Goal: Task Accomplishment & Management: Manage account settings

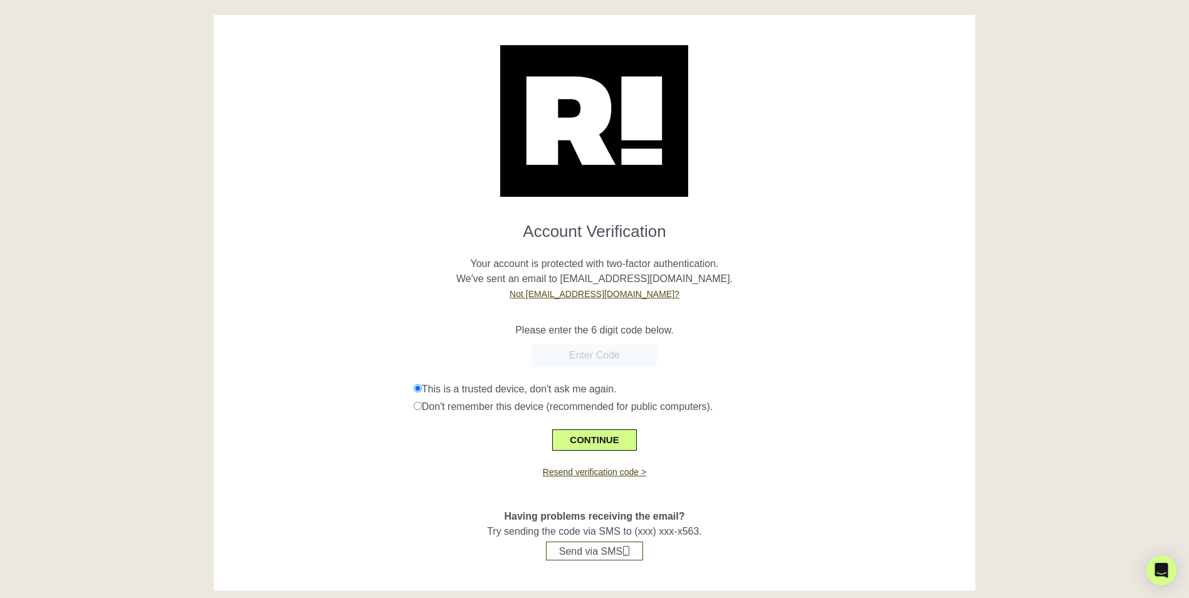
click at [582, 293] on link "Not [EMAIL_ADDRESS][DOMAIN_NAME]?" at bounding box center [595, 294] width 170 height 10
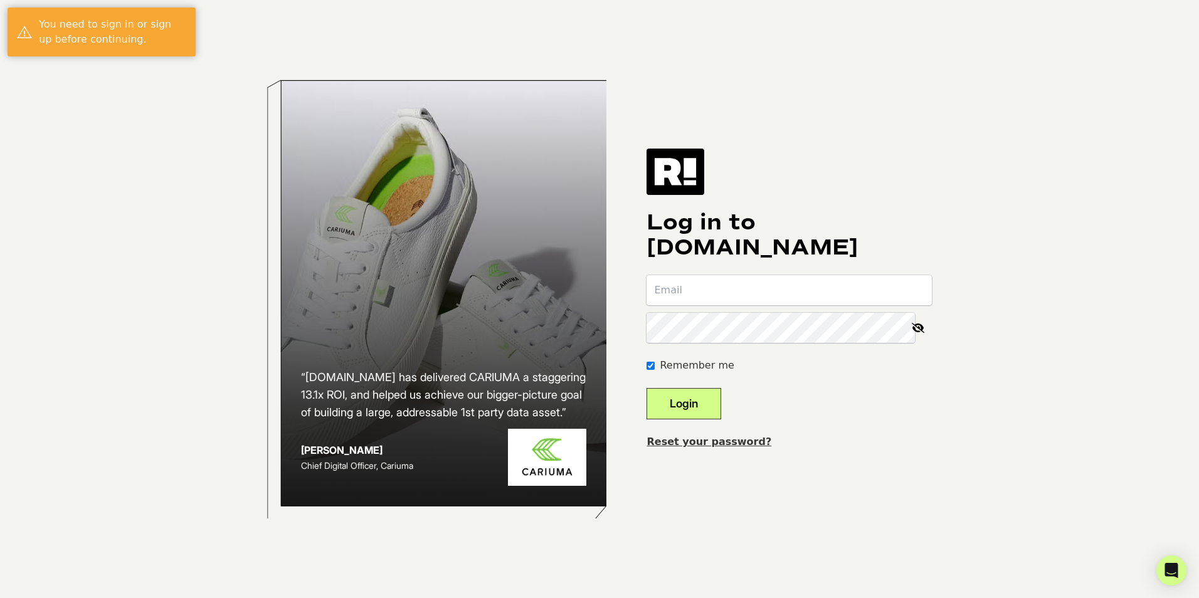
click at [692, 278] on input "email" at bounding box center [788, 290] width 285 height 30
type input "[EMAIL_ADDRESS][DOMAIN_NAME]"
click at [695, 409] on button "Login" at bounding box center [683, 403] width 75 height 31
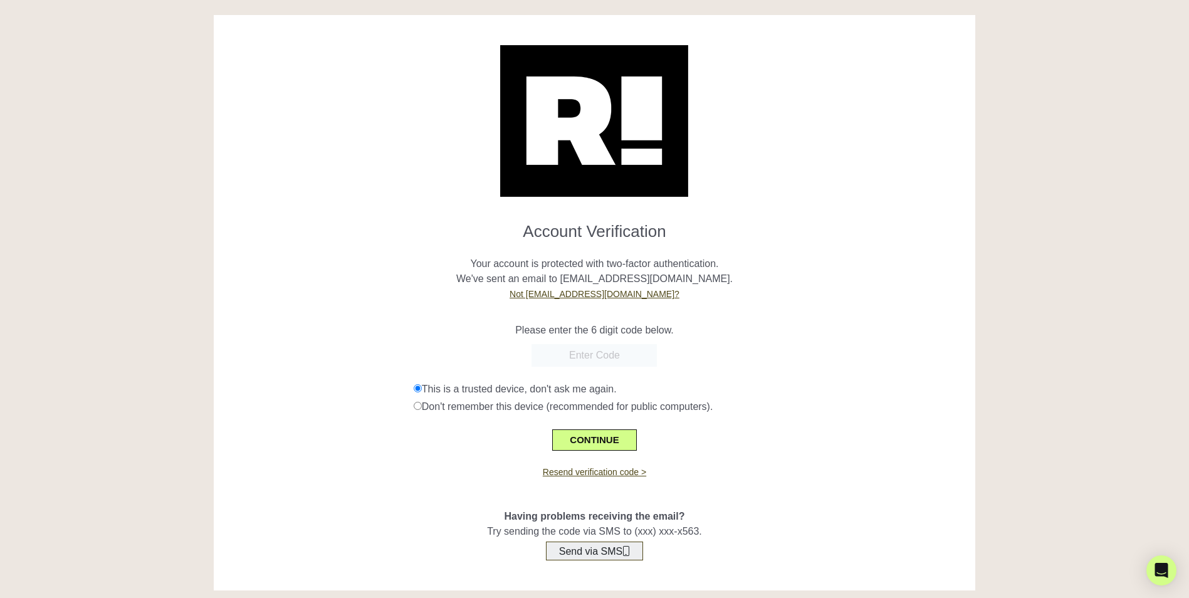
click at [599, 556] on button "Send via SMS" at bounding box center [594, 551] width 97 height 19
click at [587, 359] on input "text" at bounding box center [594, 355] width 125 height 23
type input "129663"
click at [600, 438] on button "CONTINUE" at bounding box center [594, 439] width 84 height 21
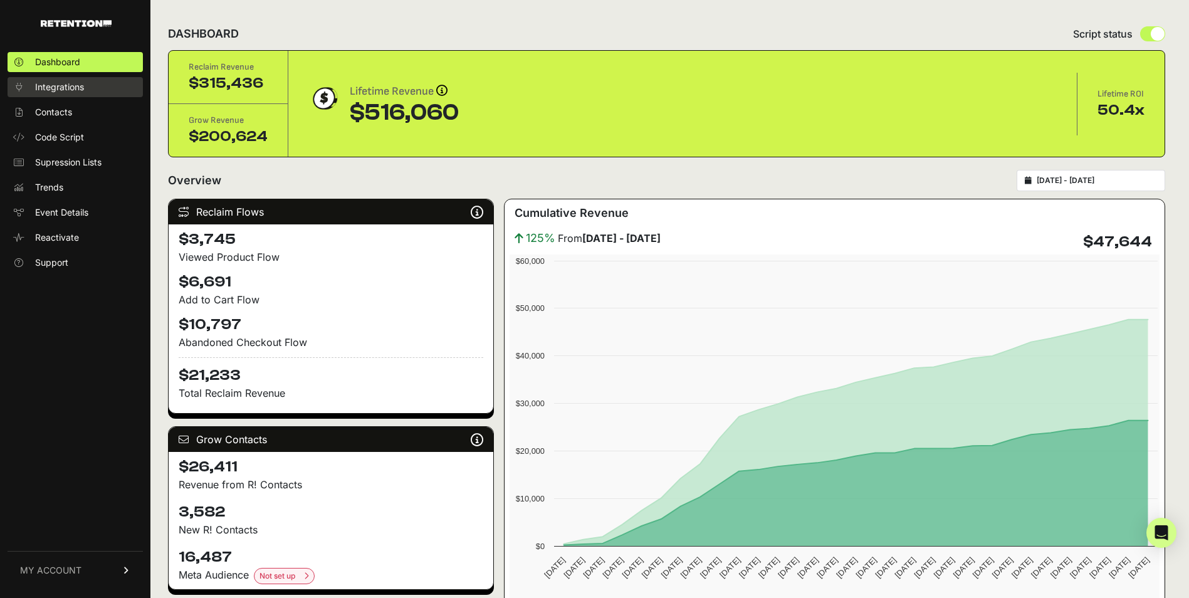
click at [89, 92] on link "Integrations" at bounding box center [75, 87] width 135 height 20
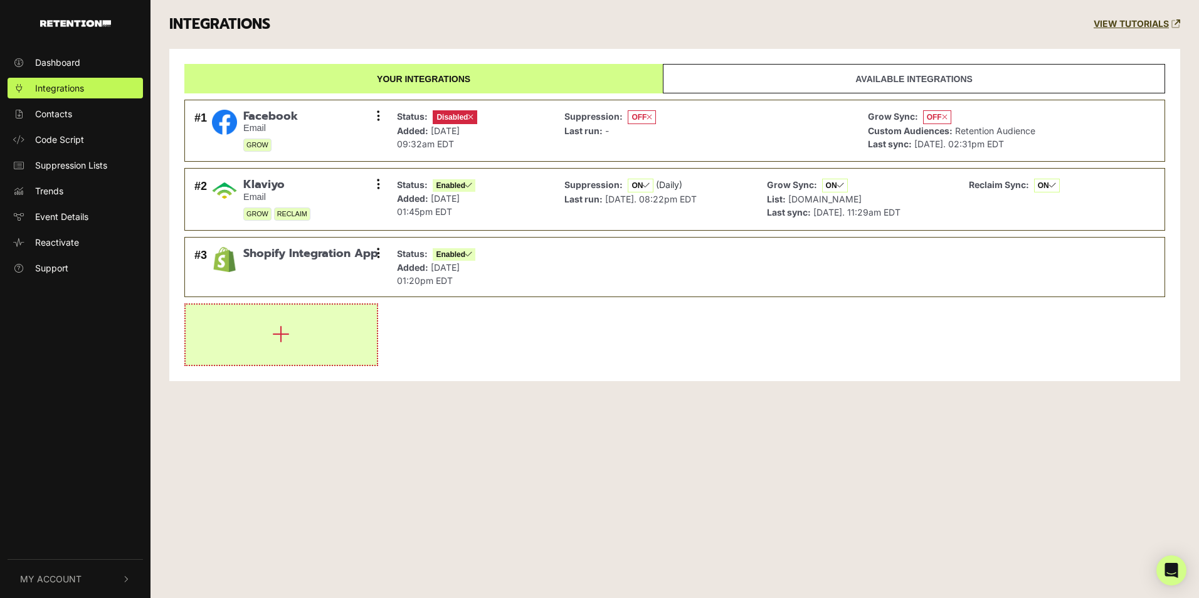
click at [265, 318] on button "button" at bounding box center [281, 335] width 191 height 60
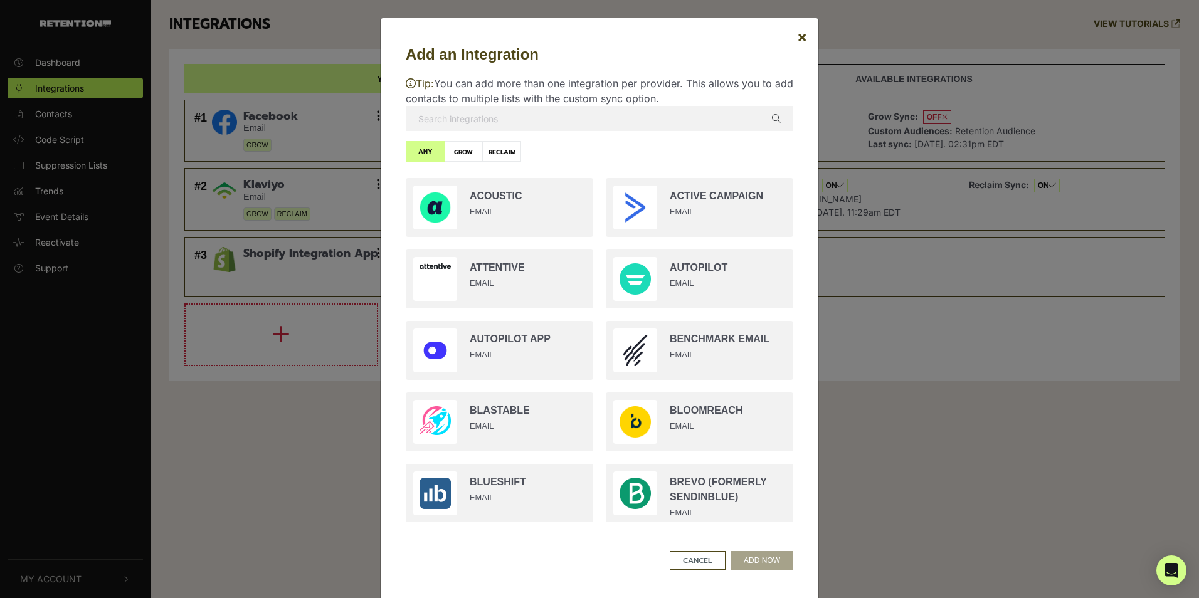
click at [534, 117] on input "text" at bounding box center [599, 118] width 387 height 25
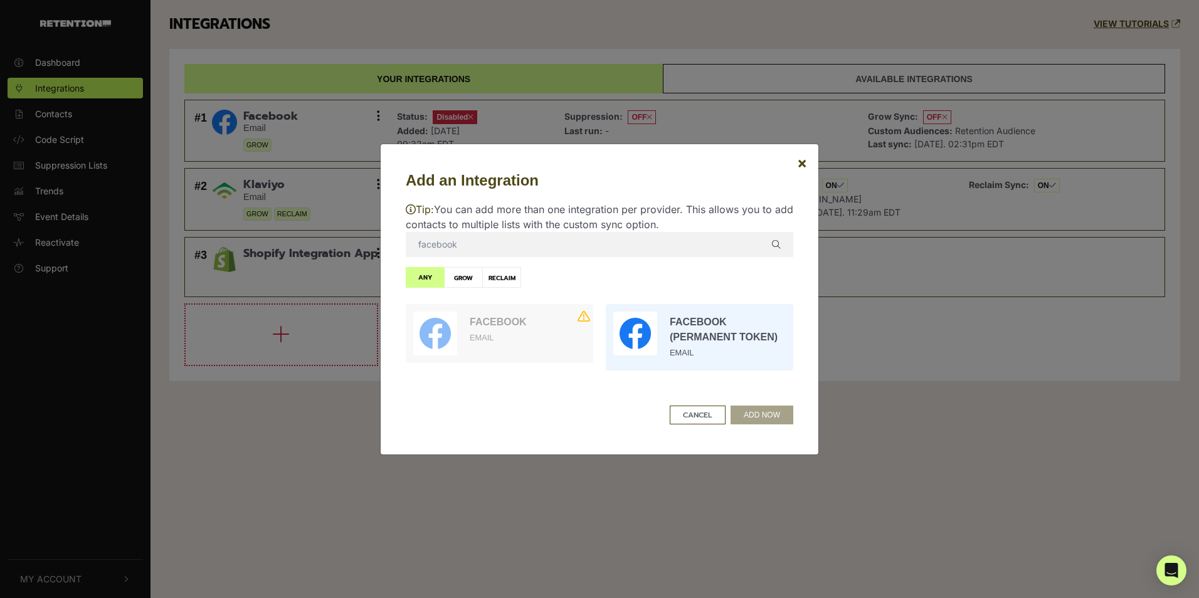
type input "facebook"
click at [650, 321] on input "radio" at bounding box center [699, 337] width 200 height 79
radio input "true"
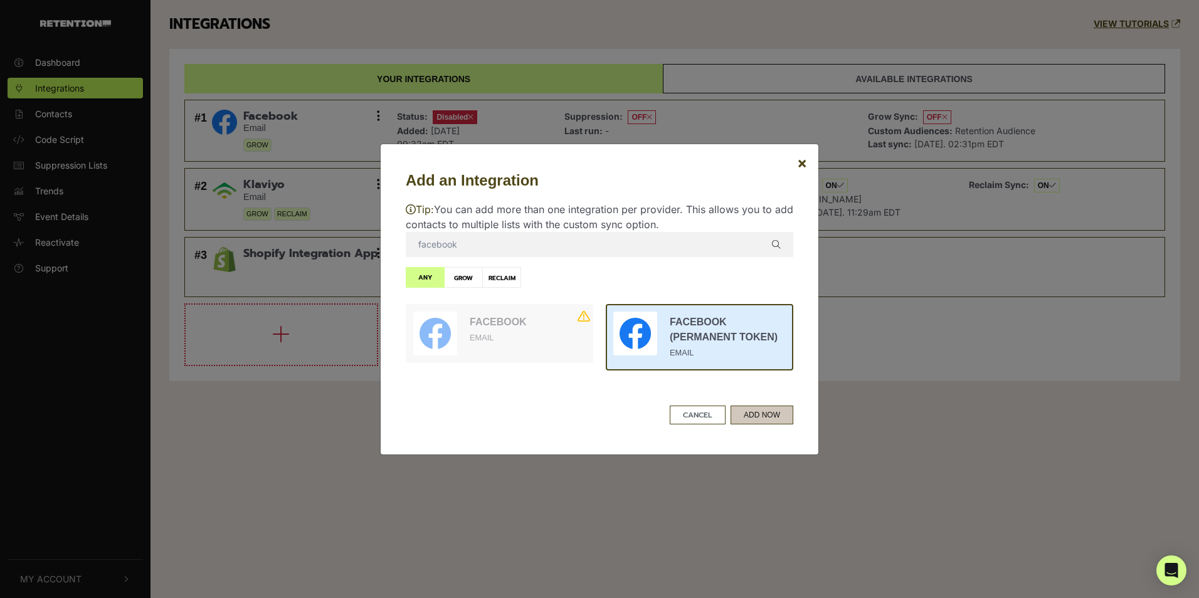
click at [765, 417] on button "ADD NOW" at bounding box center [761, 415] width 63 height 19
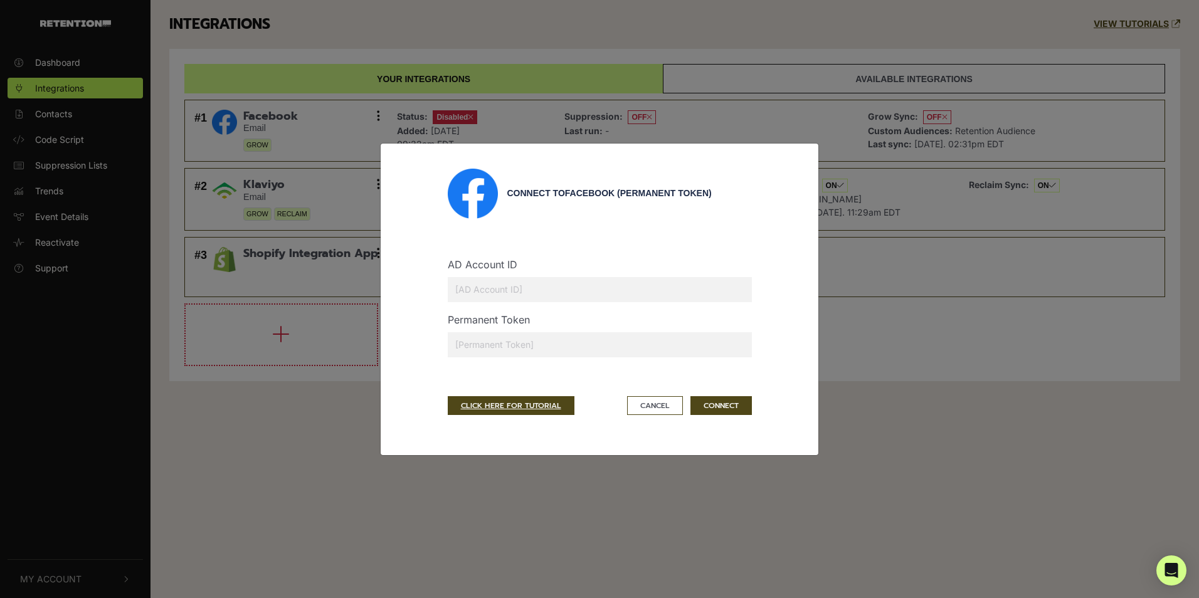
click at [520, 290] on input "text" at bounding box center [600, 289] width 304 height 25
click at [511, 346] on input "text" at bounding box center [600, 344] width 304 height 25
paste input "EAALjK3BXHKUBPhE1xrNPwTtvPIQHLbb9tH7ZB9z3Bj4BLuzwzHsrr2ja0giUvtXpxOjvmJd4NFZBbw…"
type input "EAALjK3BXHKUBPhE1xrNPwTtvPIQHLbb9tH7ZB9z3Bj4BLuzwzHsrr2ja0giUvtXpxOjvmJd4NFZBbw…"
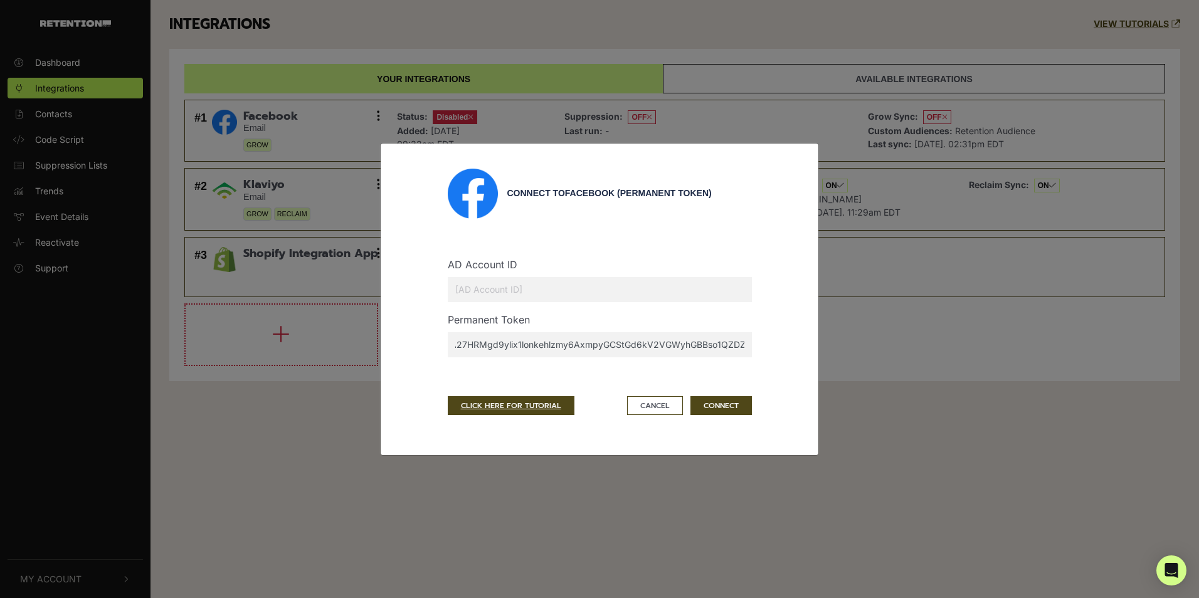
click at [508, 280] on input "text" at bounding box center [600, 289] width 304 height 25
click at [736, 409] on button "CONNECT" at bounding box center [720, 405] width 61 height 19
click at [571, 303] on div "AD Account ID NEST New York" at bounding box center [599, 284] width 323 height 55
click at [572, 295] on input "NEST New York" at bounding box center [600, 289] width 304 height 25
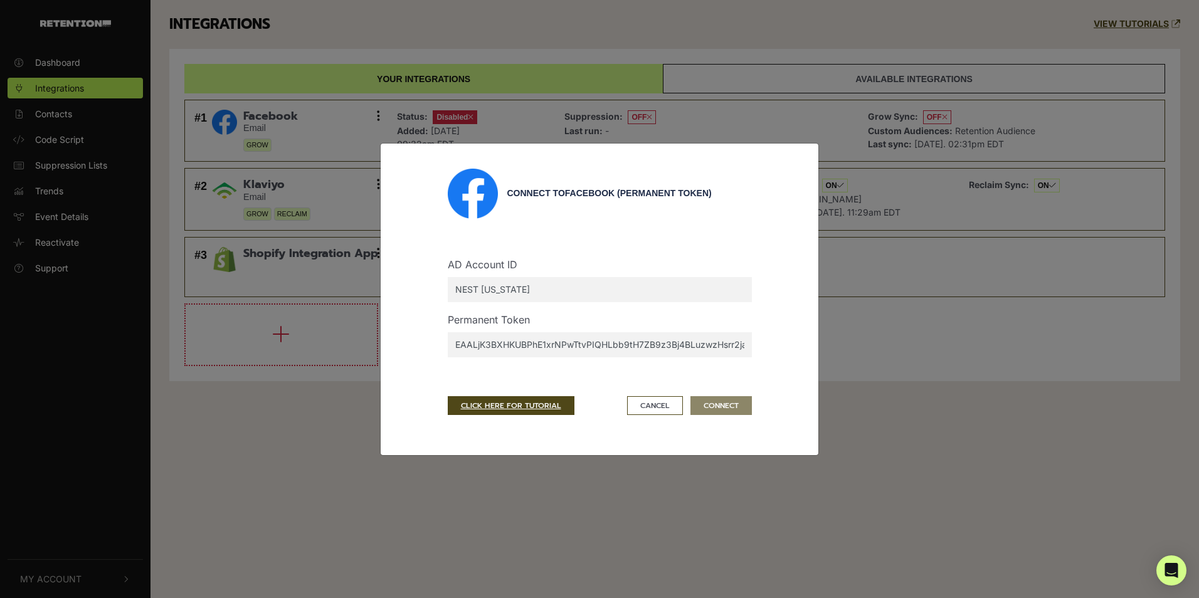
drag, startPoint x: 505, startPoint y: 283, endPoint x: 428, endPoint y: 279, distance: 77.9
click at [423, 278] on div "Connect to Facebook (Permanent Token) AD Account ID NEST New York Permanent Tok…" at bounding box center [599, 299] width 387 height 261
paste input "61581442071493"
type input "61581442071493"
drag, startPoint x: 557, startPoint y: 296, endPoint x: 424, endPoint y: 282, distance: 133.0
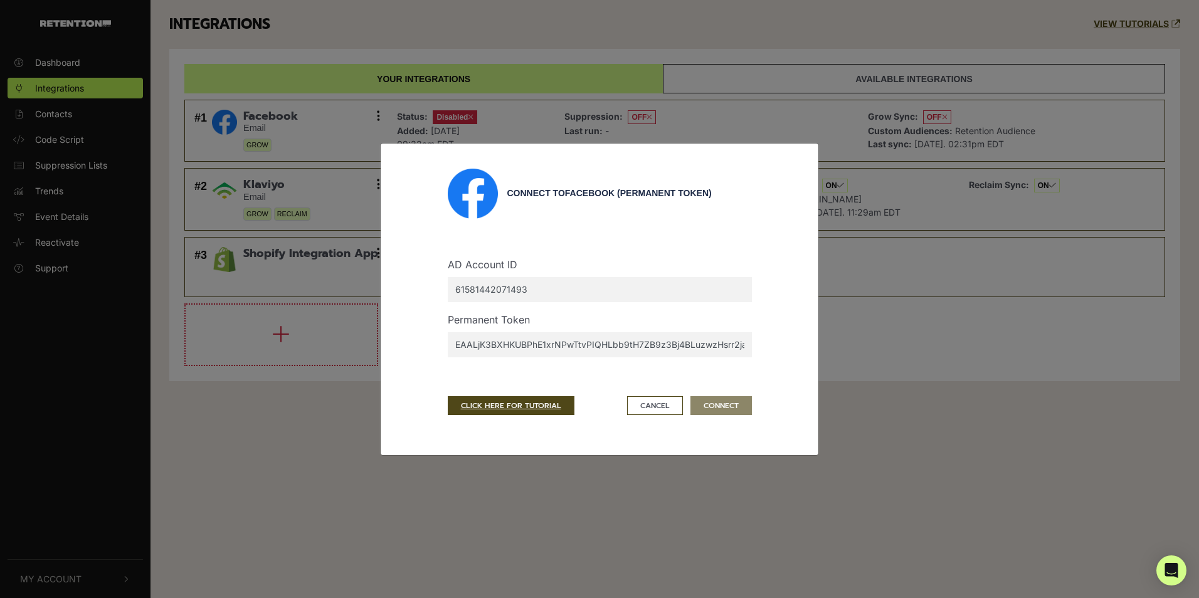
click at [424, 282] on div "Connect to Facebook (Permanent Token) AD Account ID 61581442071493 Permanent To…" at bounding box center [599, 299] width 387 height 261
click at [575, 291] on input "61581442071493" at bounding box center [600, 289] width 304 height 25
drag, startPoint x: 567, startPoint y: 360, endPoint x: 572, endPoint y: 345, distance: 16.1
click at [567, 359] on div "Permanent Token EAALjK3BXHKUBPhE1xrNPwTtvPIQHLbb9tH7ZB9z3Bj4BLuzwzHsrr2ja0giUvt…" at bounding box center [599, 339] width 323 height 55
click at [572, 344] on input "EAALjK3BXHKUBPhE1xrNPwTtvPIQHLbb9tH7ZB9z3Bj4BLuzwzHsrr2ja0giUvtXpxOjvmJd4NFZBbw…" at bounding box center [600, 344] width 304 height 25
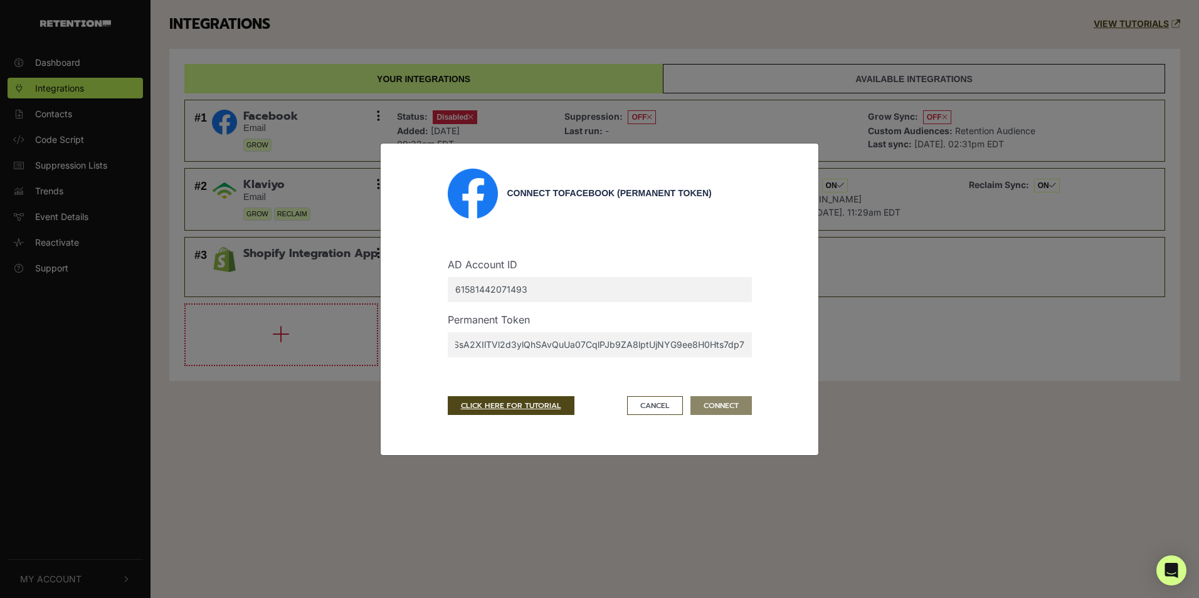
scroll to position [0, 737]
drag, startPoint x: 549, startPoint y: 342, endPoint x: 754, endPoint y: 351, distance: 205.2
click at [754, 351] on div "Permanent Token EAALjK3BXHKUBPhE1xrNPwTtvPIQHLbb9tH7ZB9z3Bj4BLuzwzHsrr2ja0giUvt…" at bounding box center [599, 339] width 323 height 55
click at [742, 345] on input "EAALjK3BXHKUBPhE1xrNPwTtvPIQHLbb9tH7ZB9z3Bj4BLuzwzHsrr2ja0giUvtXpxOjvmJd4NFZBbw…" at bounding box center [600, 344] width 304 height 25
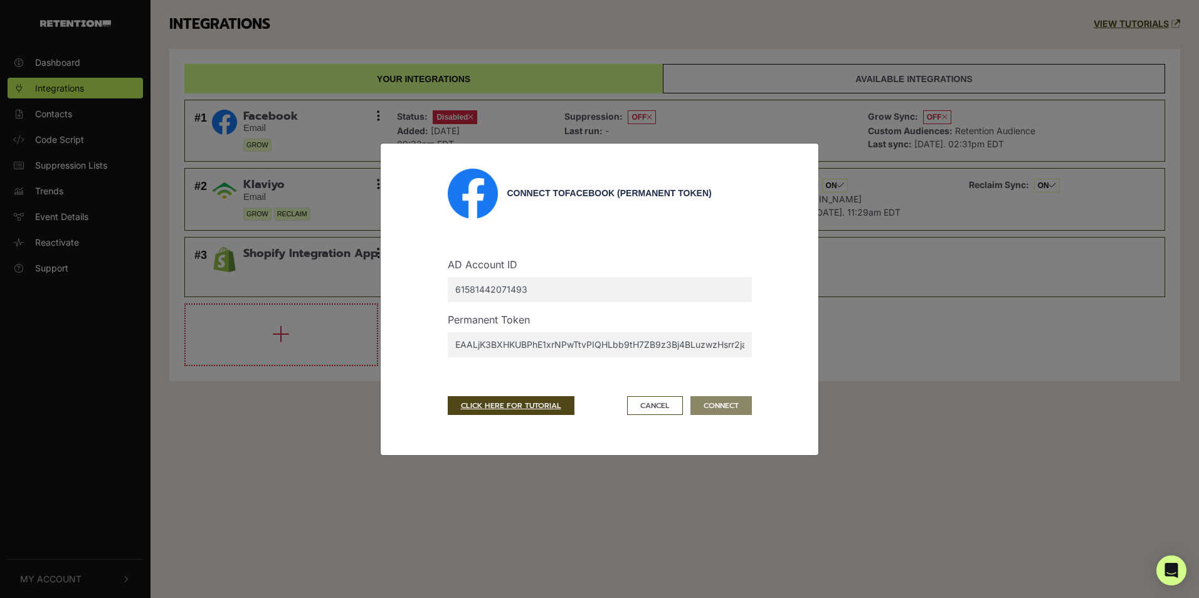
click at [854, 419] on div "Connect to Facebook (Permanent Token) AD Account ID 61581442071493 Permanent To…" at bounding box center [599, 299] width 1199 height 598
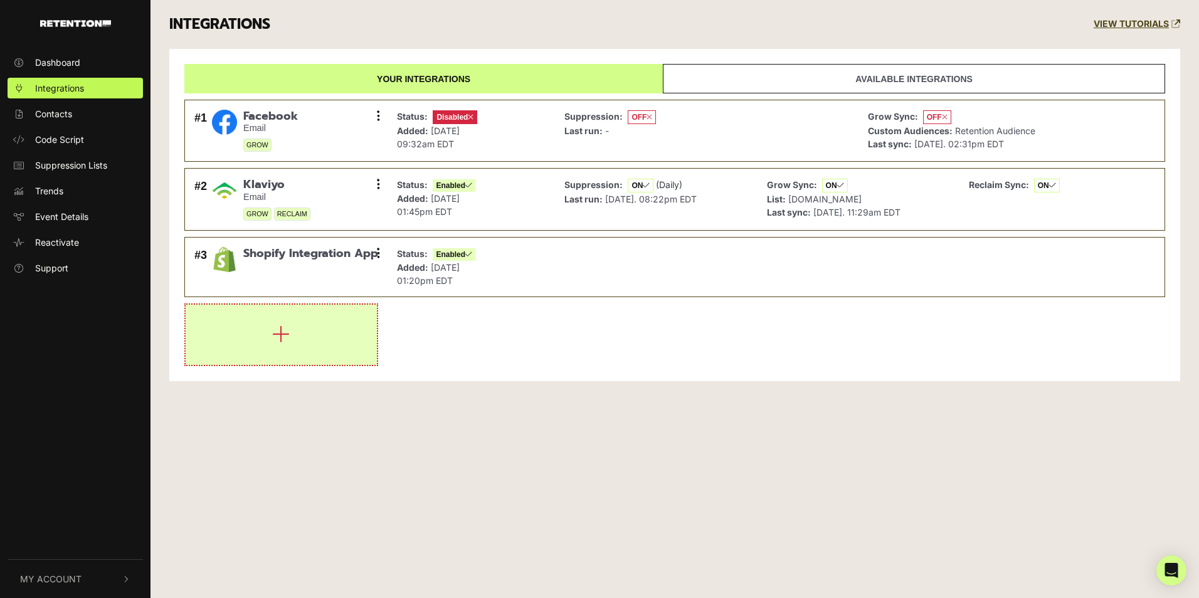
click at [323, 315] on button "button" at bounding box center [281, 335] width 191 height 60
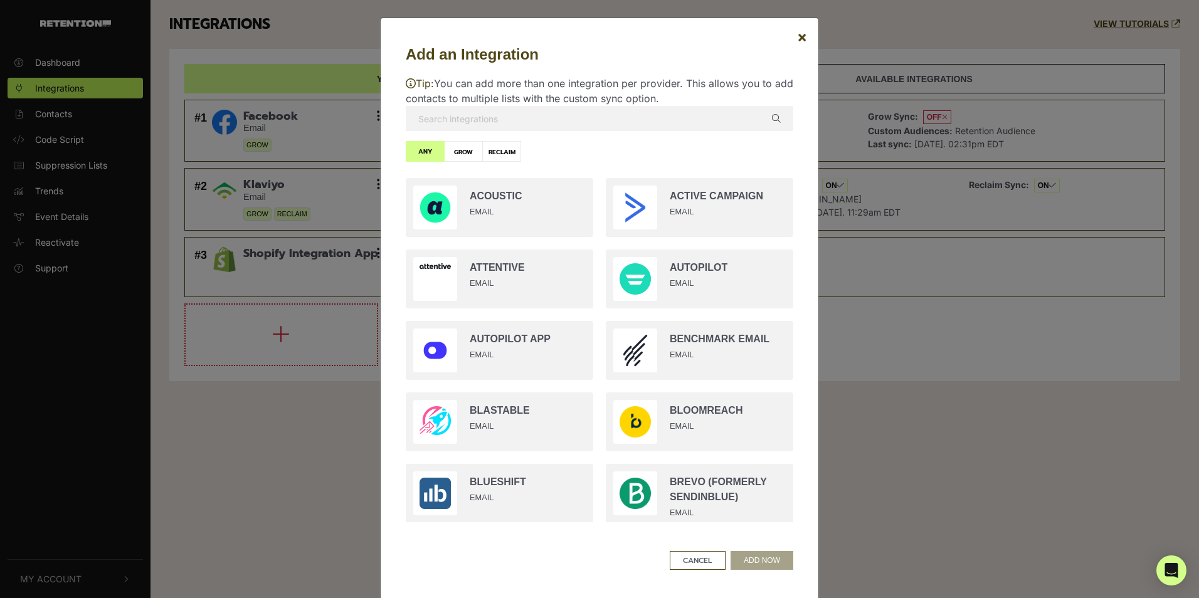
click at [619, 117] on input "text" at bounding box center [599, 118] width 387 height 25
type input "d"
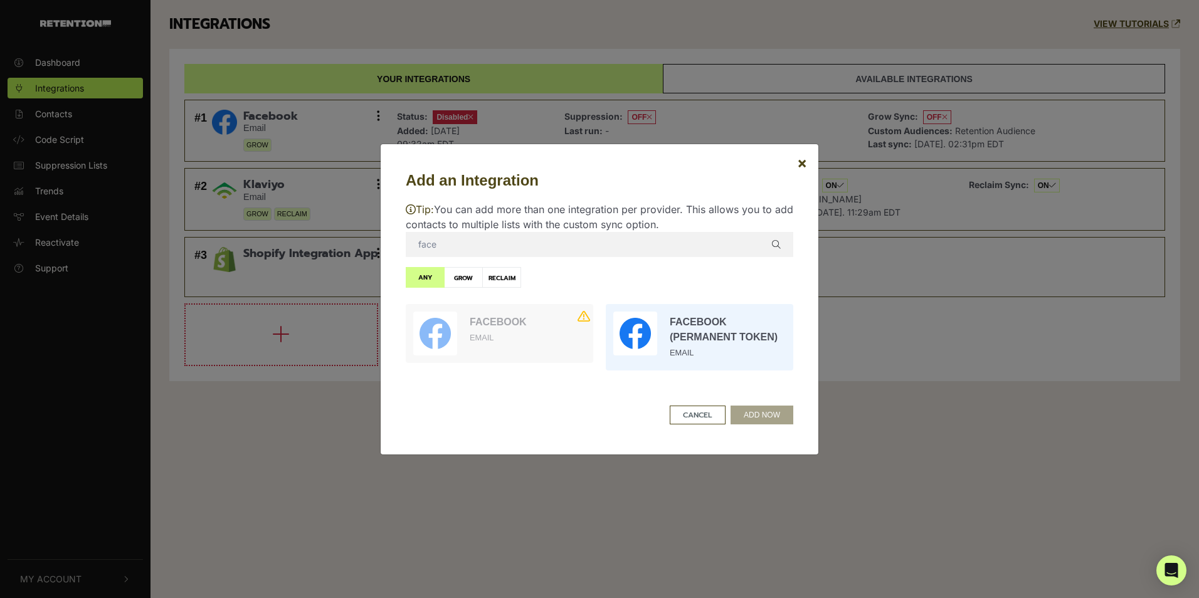
type input "face"
click at [712, 340] on input "radio" at bounding box center [699, 337] width 200 height 79
radio input "true"
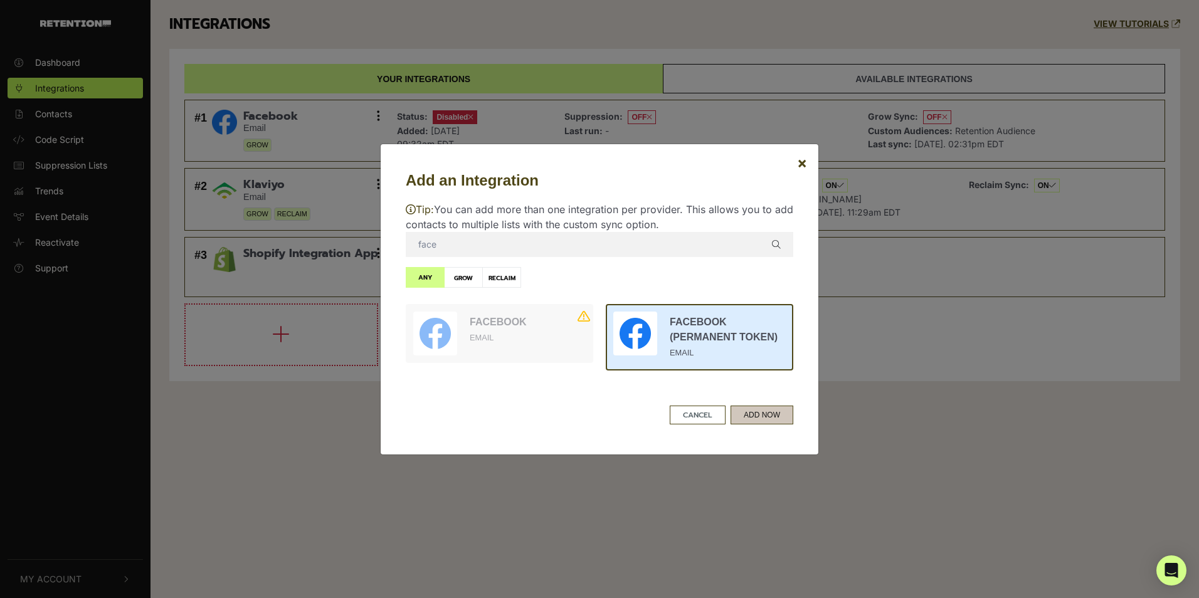
click at [753, 408] on button "ADD NOW" at bounding box center [761, 415] width 63 height 19
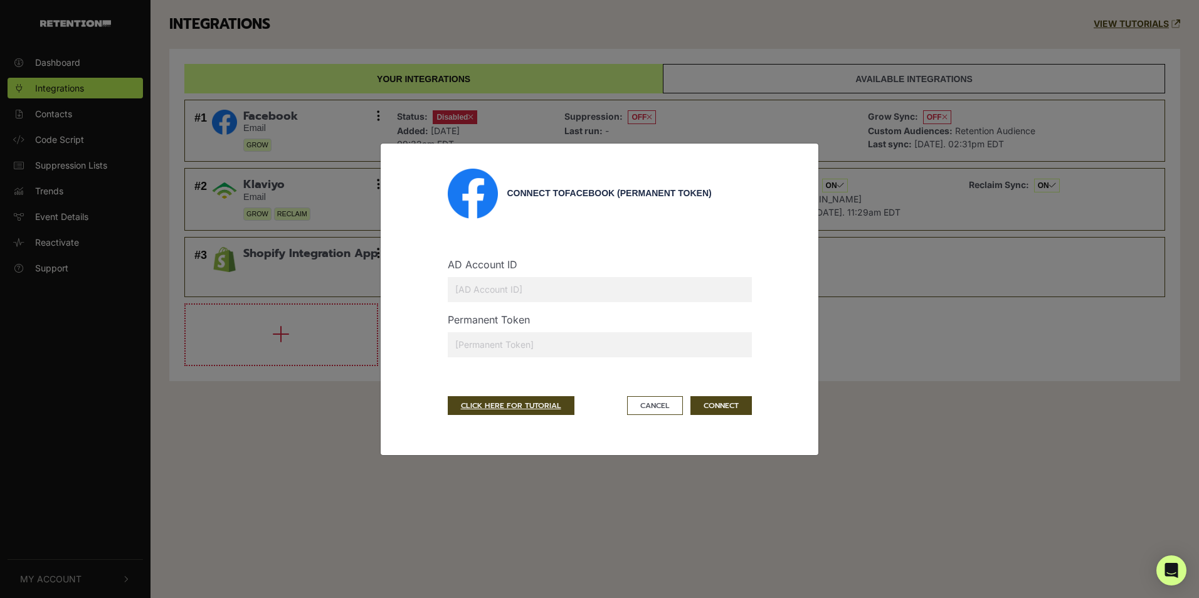
click at [513, 288] on input "text" at bounding box center [600, 289] width 304 height 25
paste input "61581442071493"
type input "61581442071493"
click at [485, 342] on input "text" at bounding box center [600, 344] width 304 height 25
type input "EAALjK3BXHKUBPhE1xrNPwTtvPIQHLbb9tH7ZB9z3Bj4BLuzwzHsrr2ja0giUvtXpxOjvmJd4NFZBbw…"
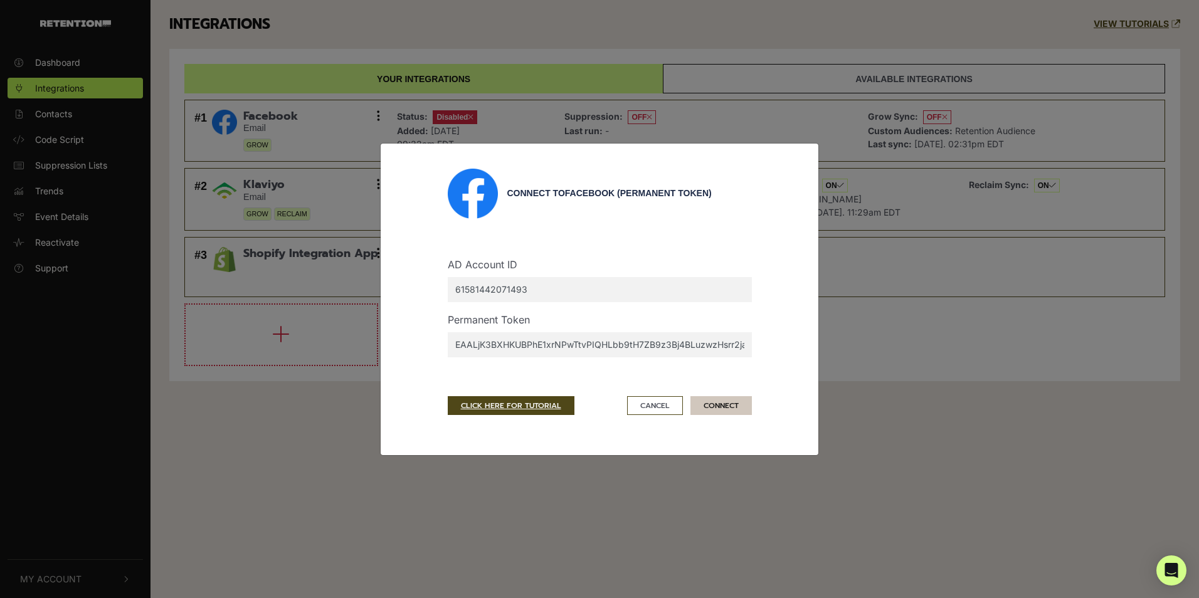
click at [727, 403] on button "CONNECT" at bounding box center [720, 405] width 61 height 19
click at [581, 299] on input "61581442071493" at bounding box center [600, 289] width 304 height 25
click at [717, 399] on button "CONNECT" at bounding box center [720, 405] width 61 height 19
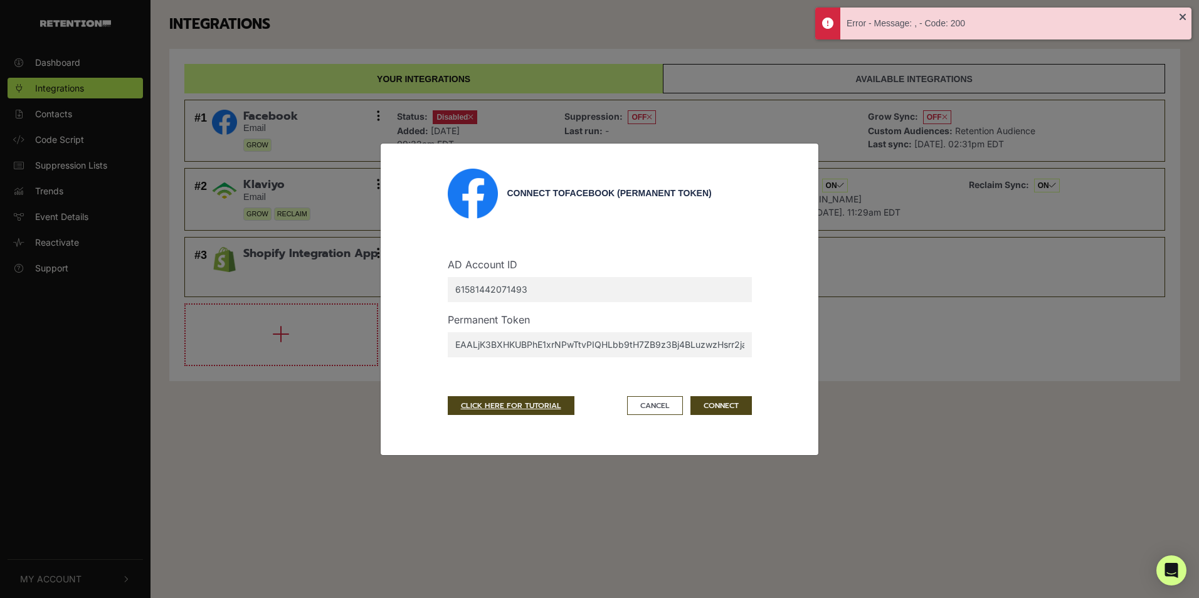
drag, startPoint x: 692, startPoint y: 334, endPoint x: 455, endPoint y: 339, distance: 237.0
click at [389, 338] on div "Connect to Facebook (Permanent Token) AD Account ID 61581442071493 Permanent To…" at bounding box center [599, 299] width 439 height 313
click at [464, 338] on input "EAALjK3BXHKUBPhE1xrNPwTtvPIQHLbb9tH7ZB9z3Bj4BLuzwzHsrr2ja0giUvtXpxOjvmJd4NFZBbw…" at bounding box center [600, 344] width 304 height 25
drag, startPoint x: 489, startPoint y: 348, endPoint x: 443, endPoint y: 349, distance: 45.8
click at [443, 349] on div "Permanent Token EAALjK3BXHKUBPhE1xrNPwTtvPIQHLbb9tH7ZB9z3Bj4BLuzwzHsrr2ja0giUvt…" at bounding box center [599, 339] width 323 height 55
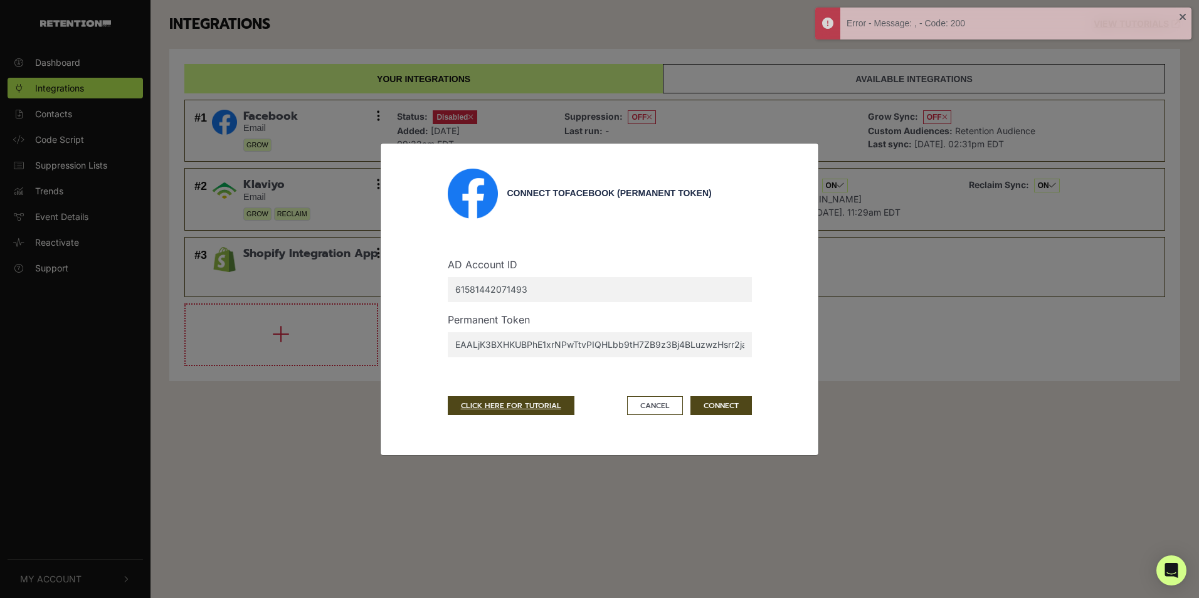
drag, startPoint x: 498, startPoint y: 344, endPoint x: 310, endPoint y: 334, distance: 189.0
click at [310, 334] on div "Connect to Facebook (Permanent Token) AD Account ID 61581442071493 Permanent To…" at bounding box center [599, 299] width 1199 height 598
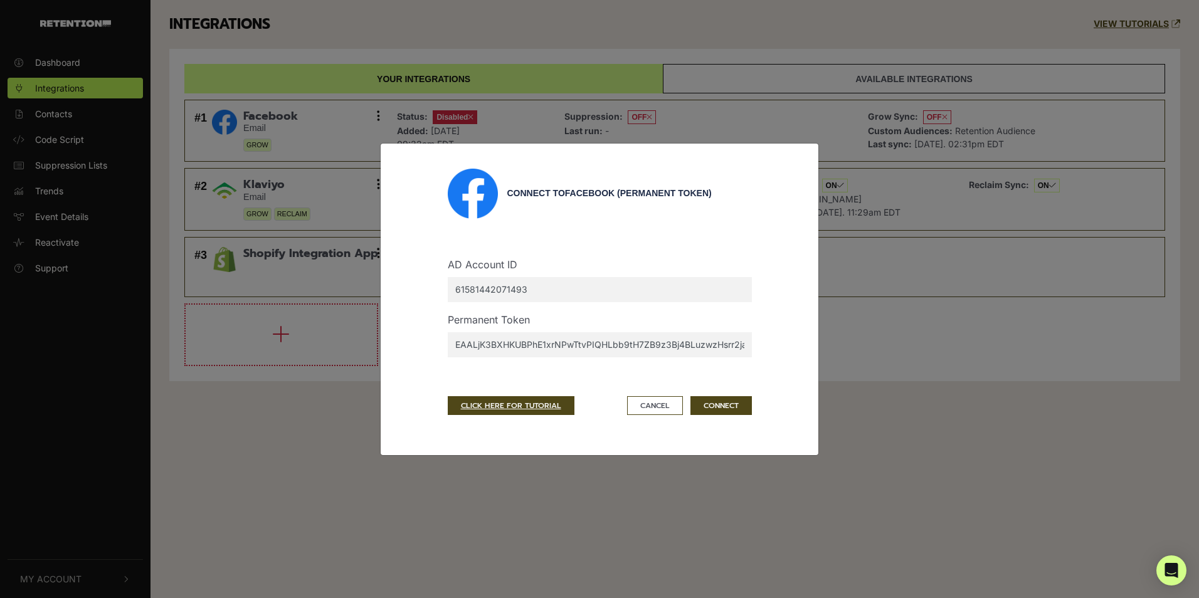
click at [763, 318] on div "Connect to Facebook (Permanent Token) AD Account ID 61581442071493 Permanent To…" at bounding box center [599, 299] width 387 height 261
drag, startPoint x: 569, startPoint y: 289, endPoint x: 532, endPoint y: 336, distance: 59.4
click at [406, 281] on div "Connect to Facebook (Permanent Token) AD Account ID 61581442071493 Permanent To…" at bounding box center [599, 299] width 387 height 261
paste input "778445799513777"
type input "778445799513777"
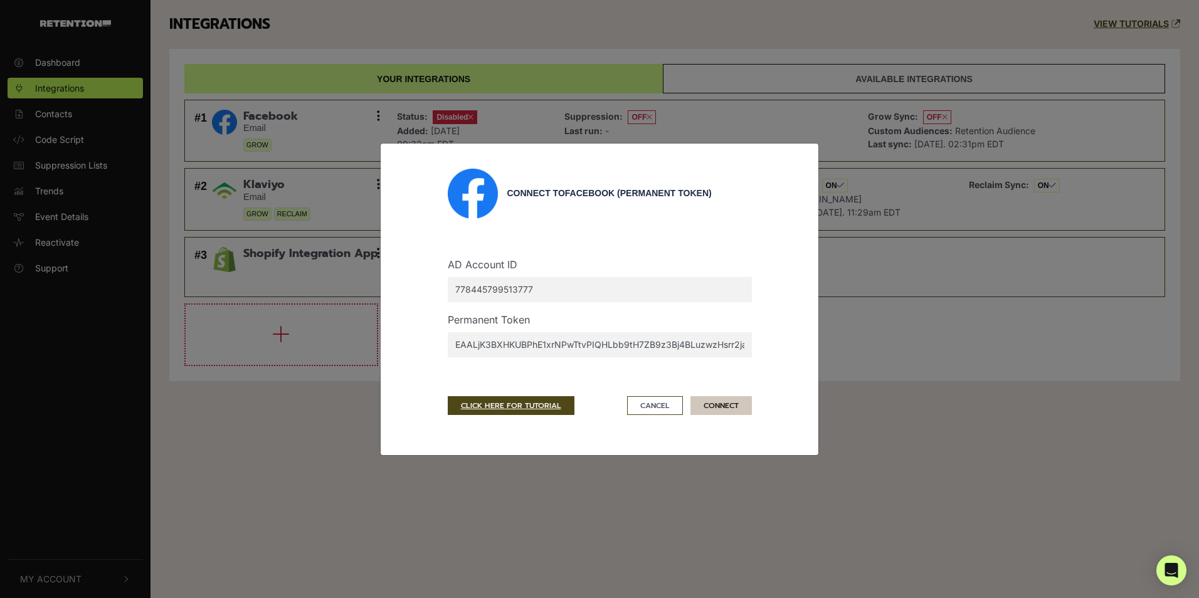
click at [709, 398] on button "CONNECT" at bounding box center [720, 405] width 61 height 19
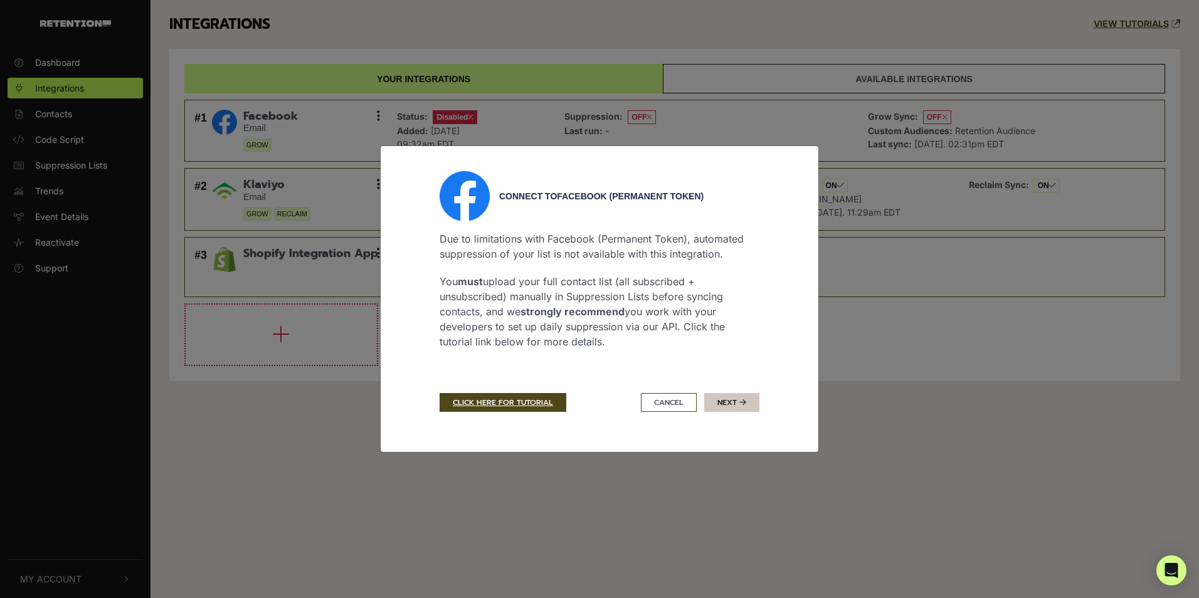
click at [722, 404] on button "Next" at bounding box center [731, 402] width 55 height 19
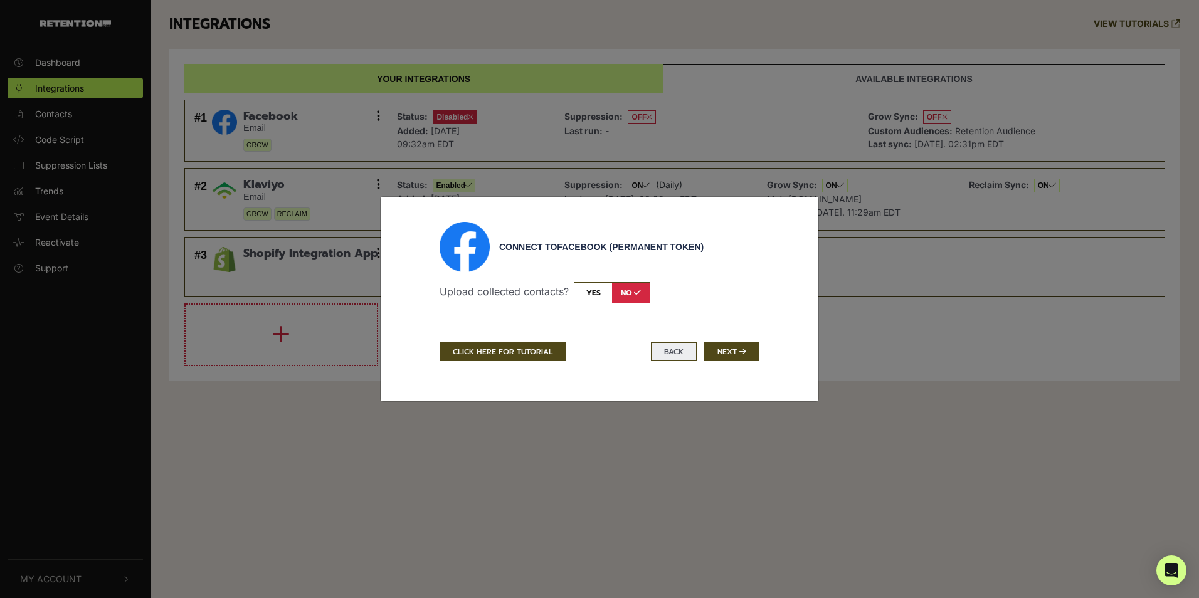
click at [662, 348] on button "BACK" at bounding box center [674, 351] width 46 height 19
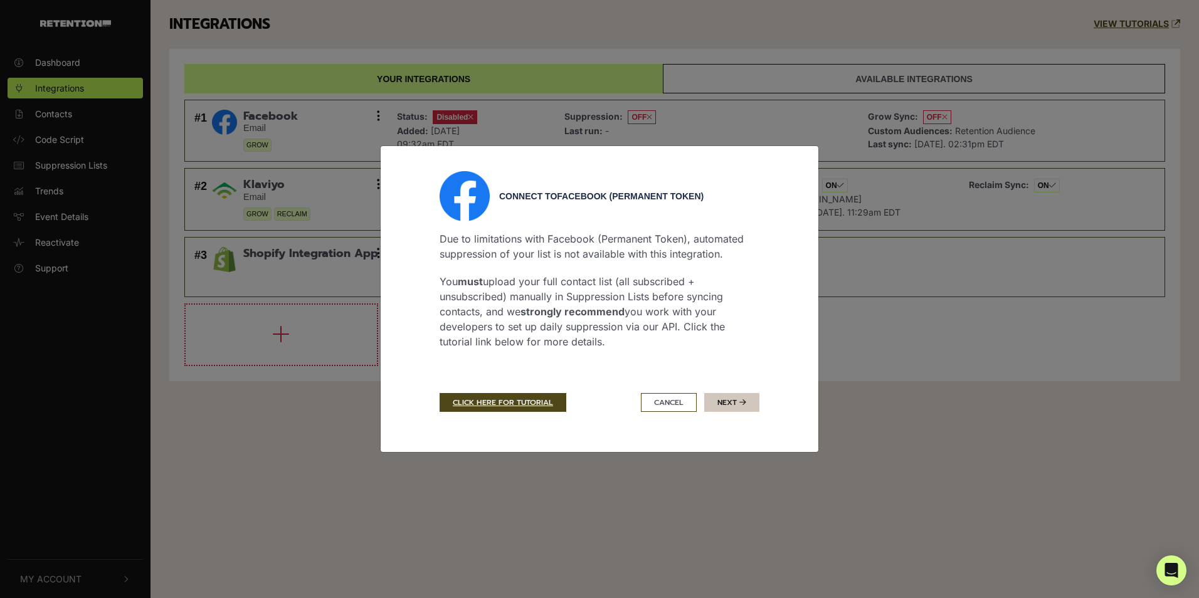
click at [740, 402] on icon "submit" at bounding box center [742, 403] width 7 height 8
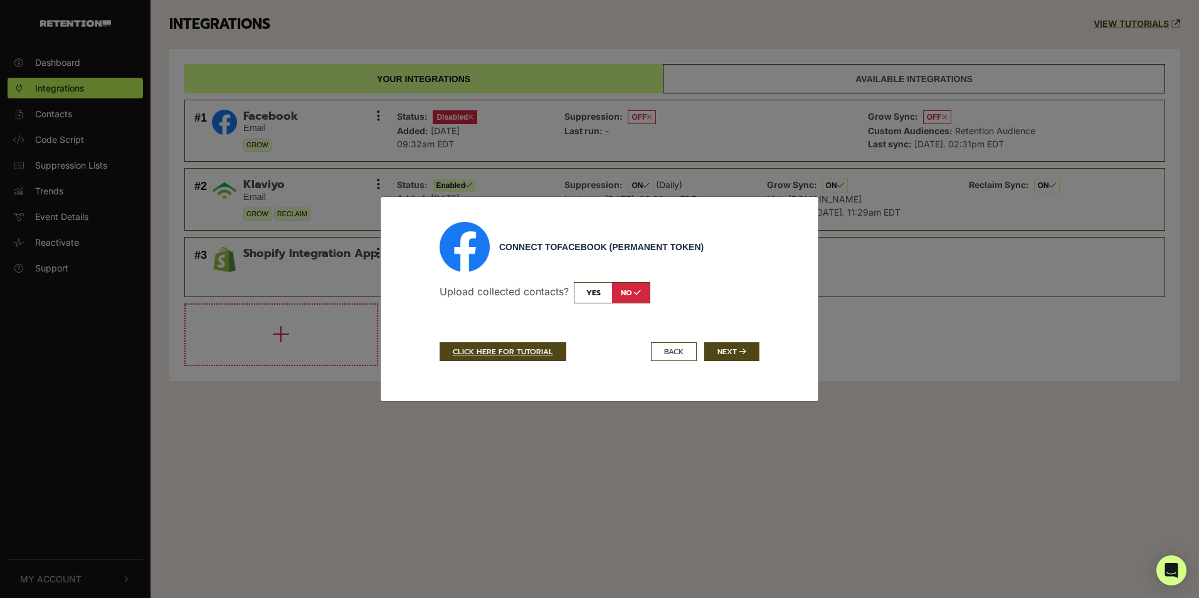
click at [607, 302] on input "checkbox" at bounding box center [612, 292] width 76 height 21
checkbox input "true"
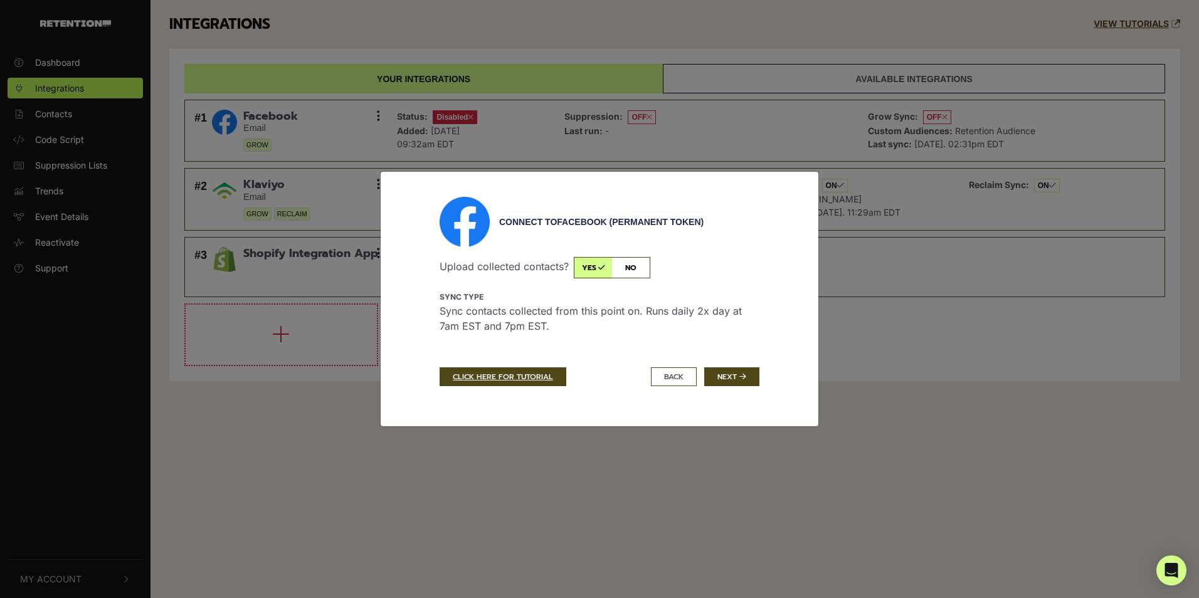
click at [742, 366] on div "Connect to Facebook (Permanent Token) Upload collected contacts? yes no Sync ty…" at bounding box center [599, 299] width 339 height 204
click at [740, 372] on button "Next" at bounding box center [731, 376] width 55 height 19
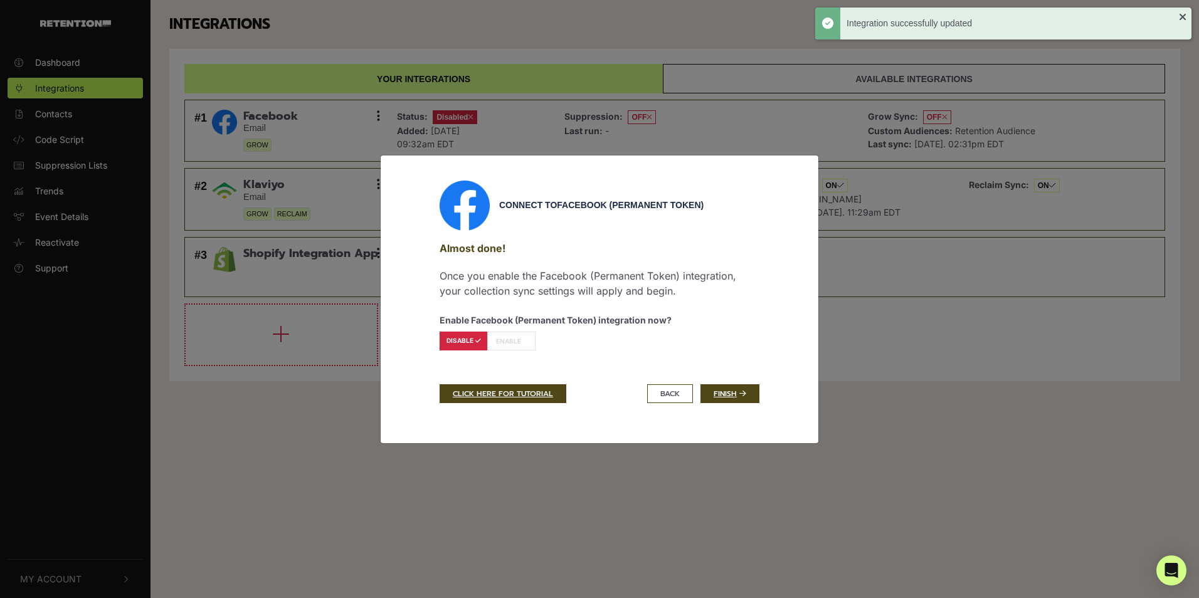
click at [518, 346] on label "ENABLE" at bounding box center [511, 341] width 48 height 19
click at [518, 340] on label "ENABLE" at bounding box center [511, 341] width 48 height 19
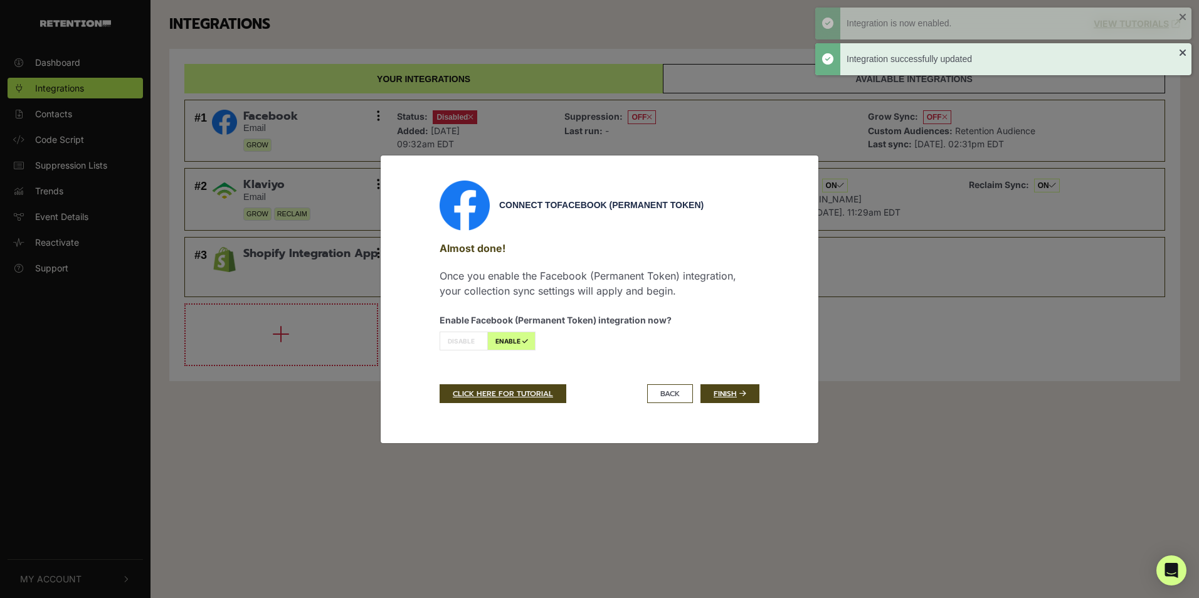
click at [465, 342] on label "DISABLE" at bounding box center [463, 341] width 48 height 19
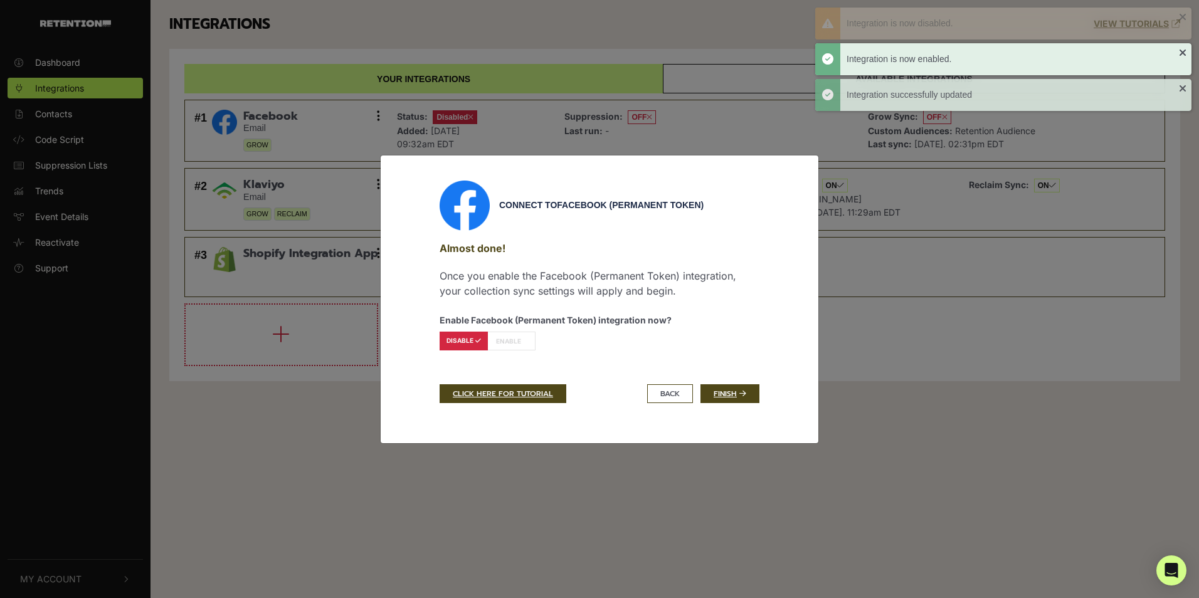
radio input "false"
radio input "true"
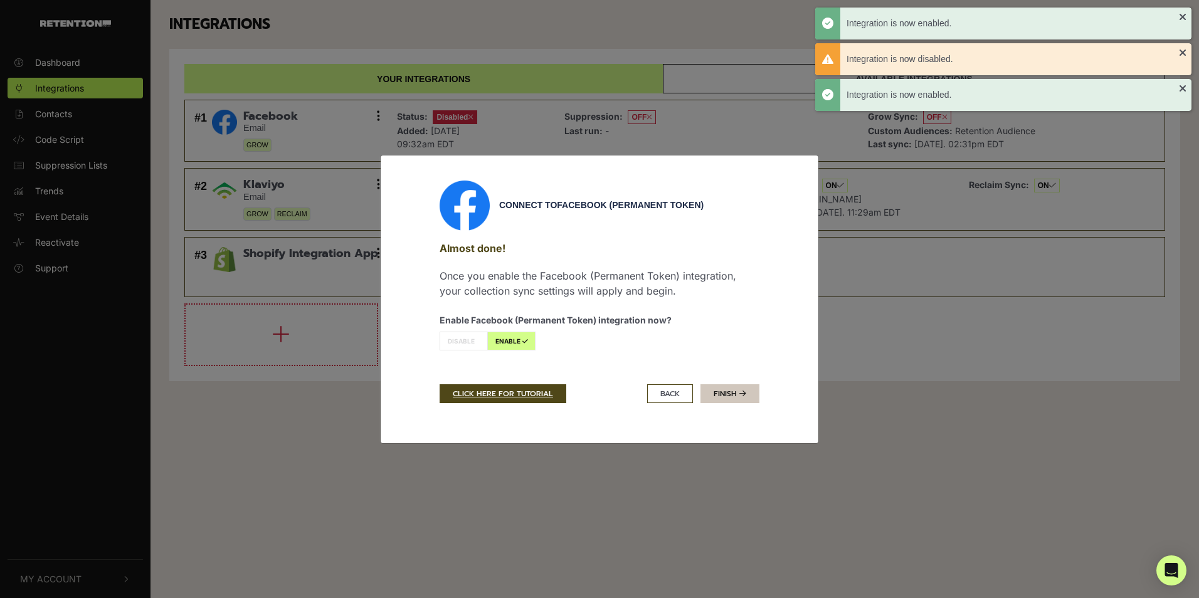
click at [736, 387] on link "Finish" at bounding box center [729, 393] width 59 height 19
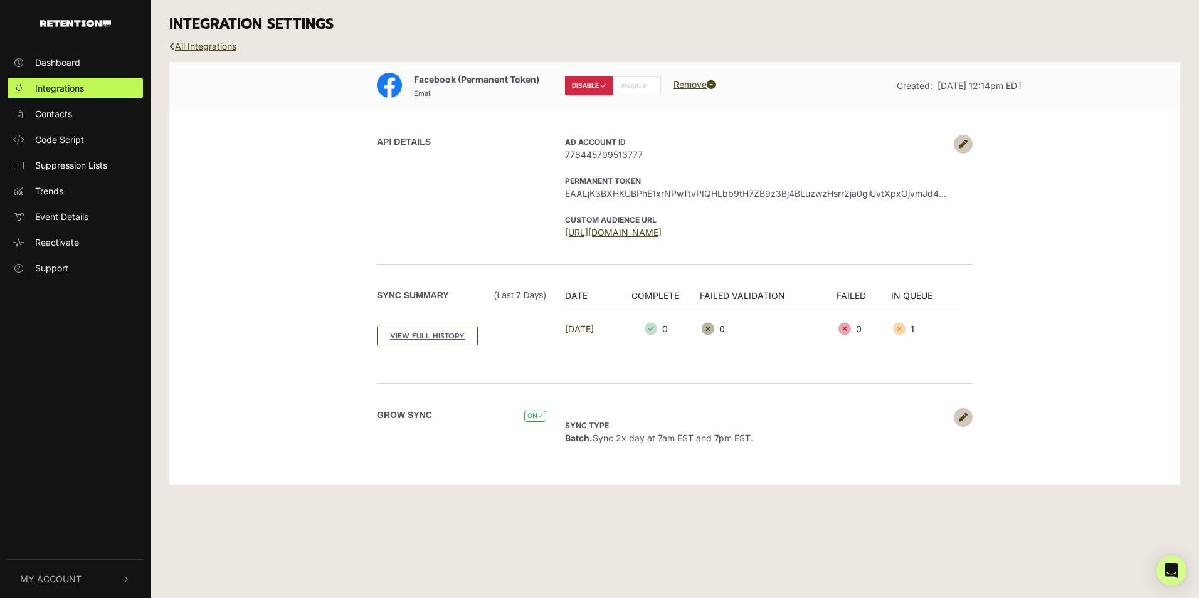
click at [633, 78] on label "ENABLE" at bounding box center [637, 85] width 48 height 19
radio input "false"
radio input "true"
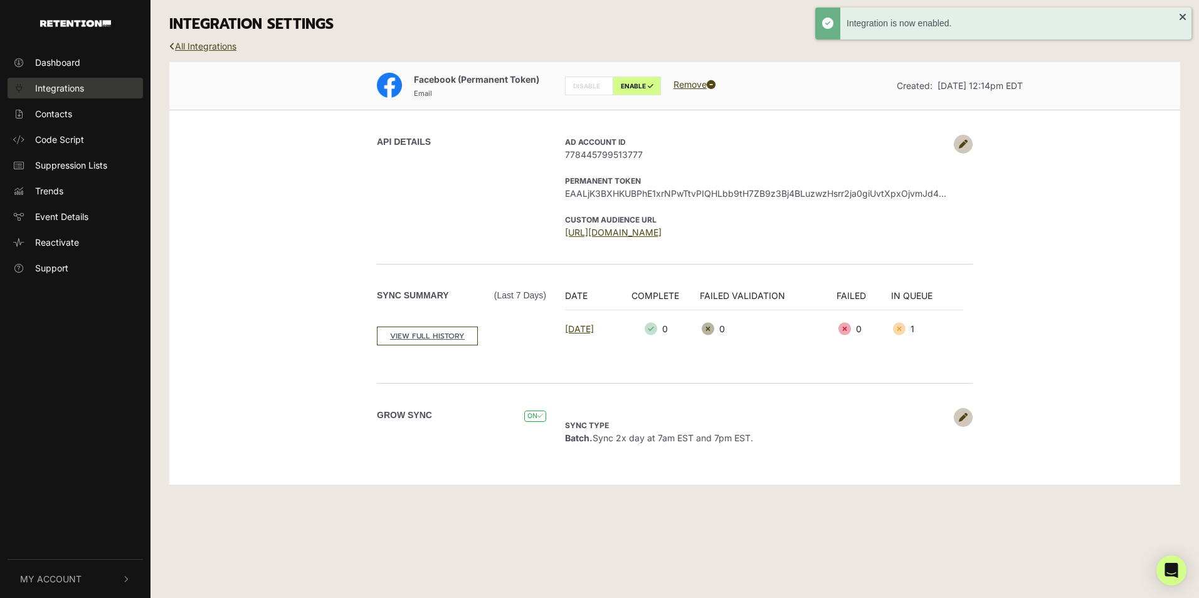
click at [82, 87] on span "Integrations" at bounding box center [59, 88] width 49 height 13
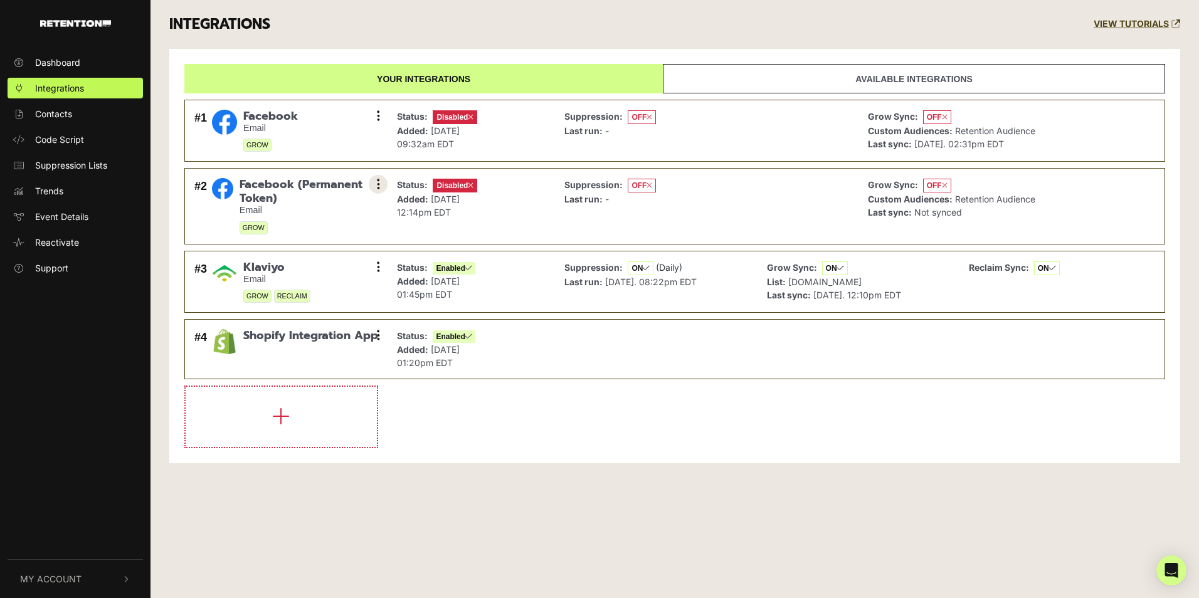
click at [380, 187] on button at bounding box center [378, 184] width 19 height 19
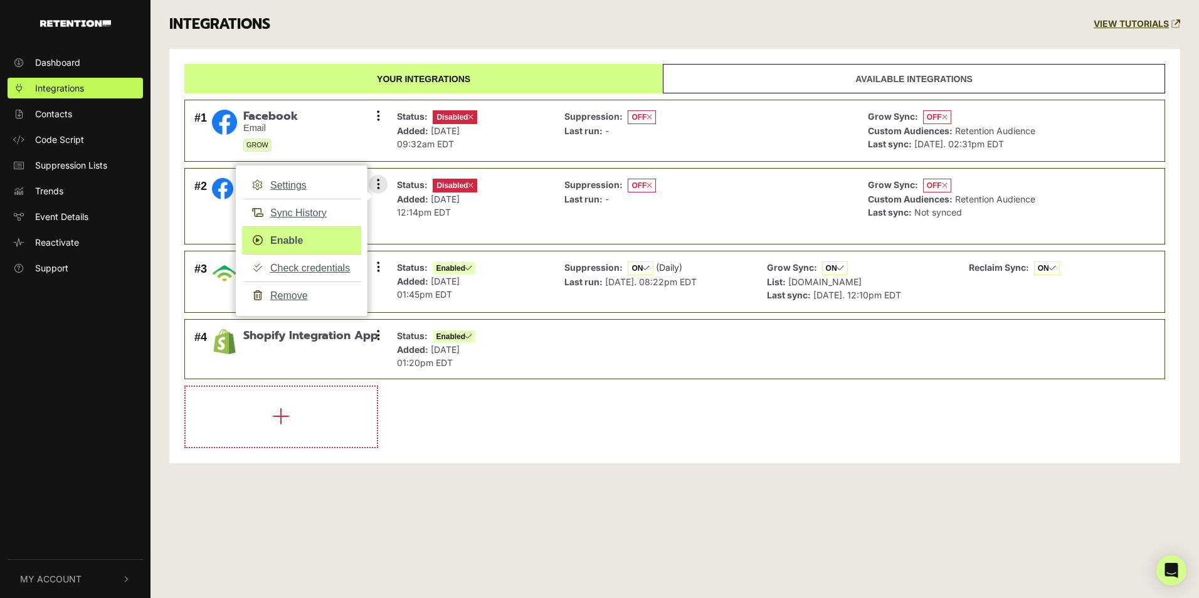
click at [302, 243] on link "Enable" at bounding box center [301, 240] width 119 height 28
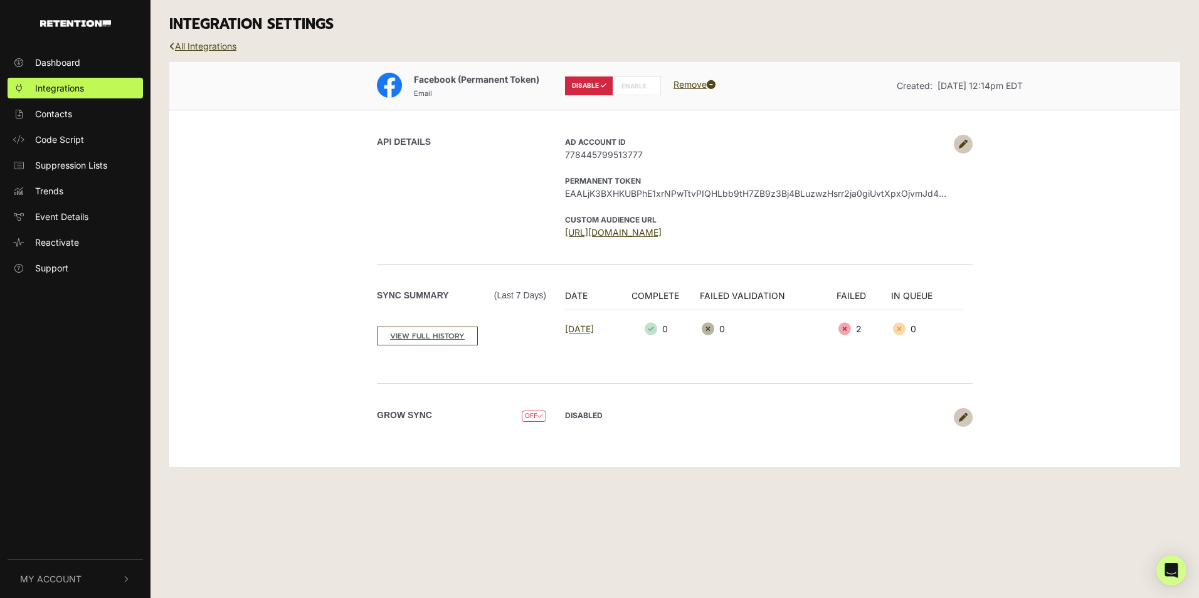
click at [626, 85] on label "ENABLE" at bounding box center [637, 85] width 48 height 19
radio input "false"
radio input "true"
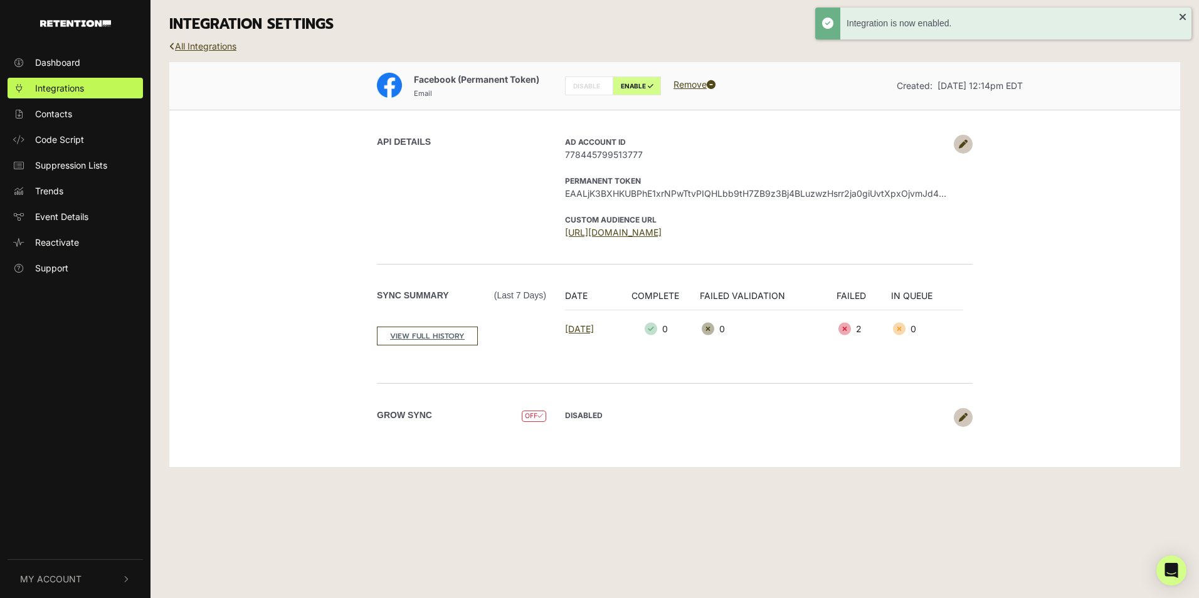
click at [998, 487] on div "Dashboard Integrations Contacts Code Script Suppression Lists Trends Event Deta…" at bounding box center [599, 299] width 1199 height 598
click at [217, 48] on link "All Integrations" at bounding box center [202, 46] width 67 height 11
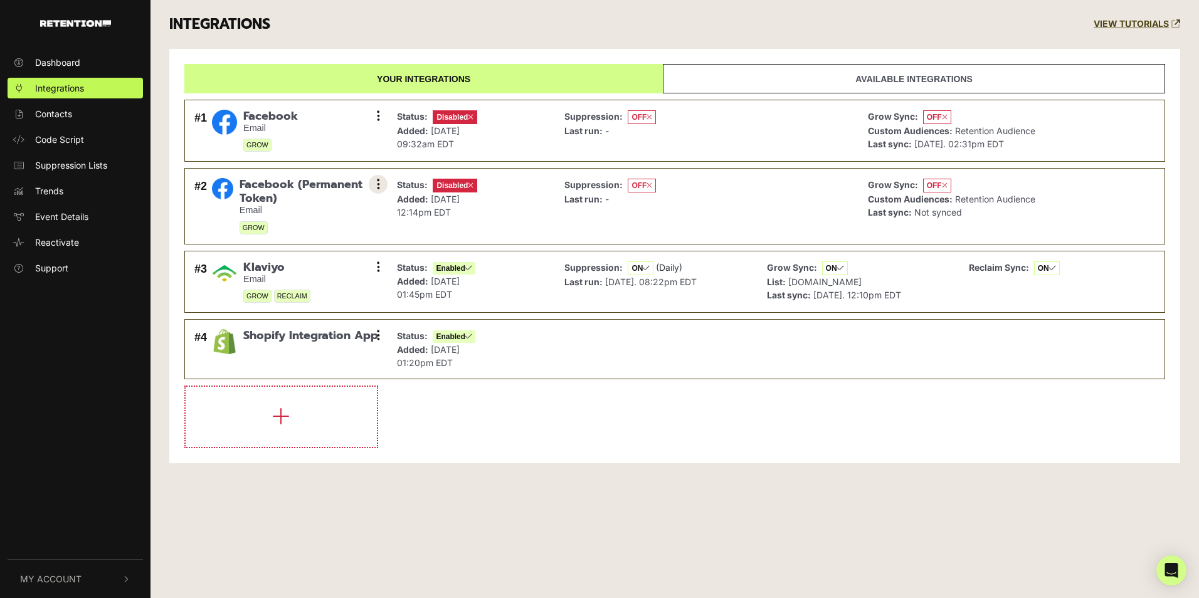
click at [377, 182] on icon at bounding box center [378, 184] width 3 height 13
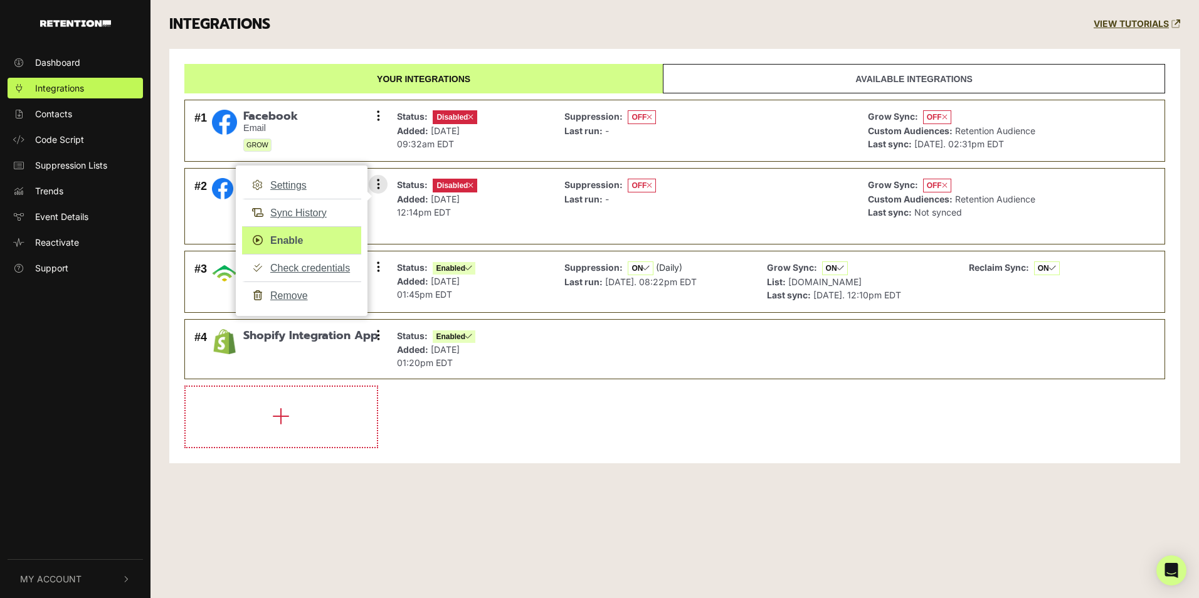
click at [315, 247] on link "Enable" at bounding box center [301, 240] width 119 height 28
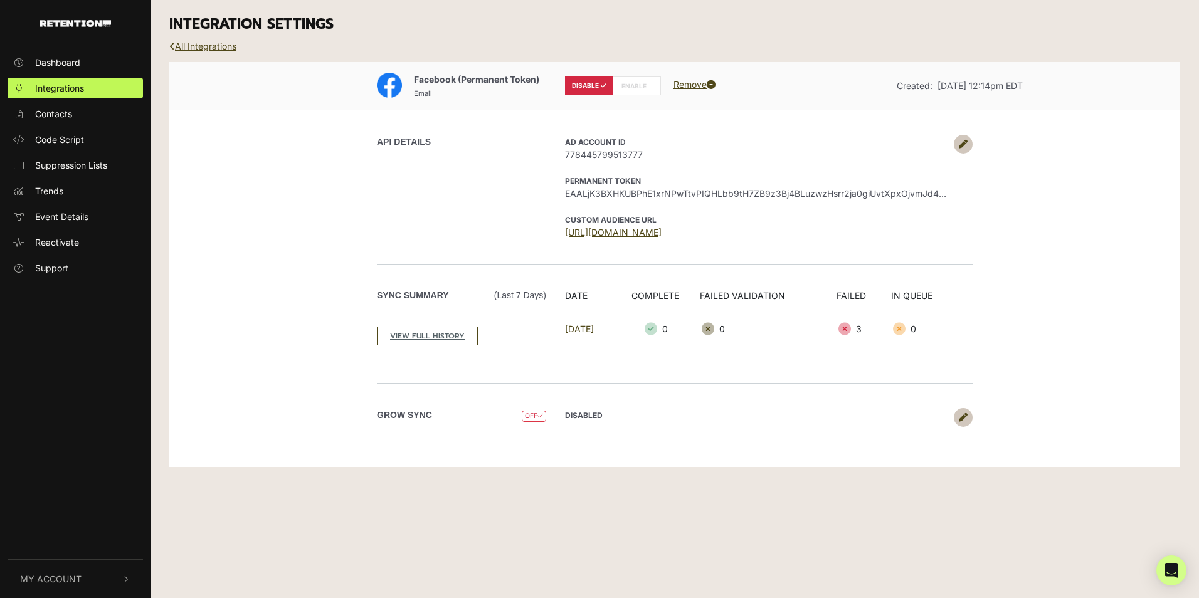
click at [626, 91] on label "ENABLE" at bounding box center [637, 85] width 48 height 19
radio input "false"
radio input "true"
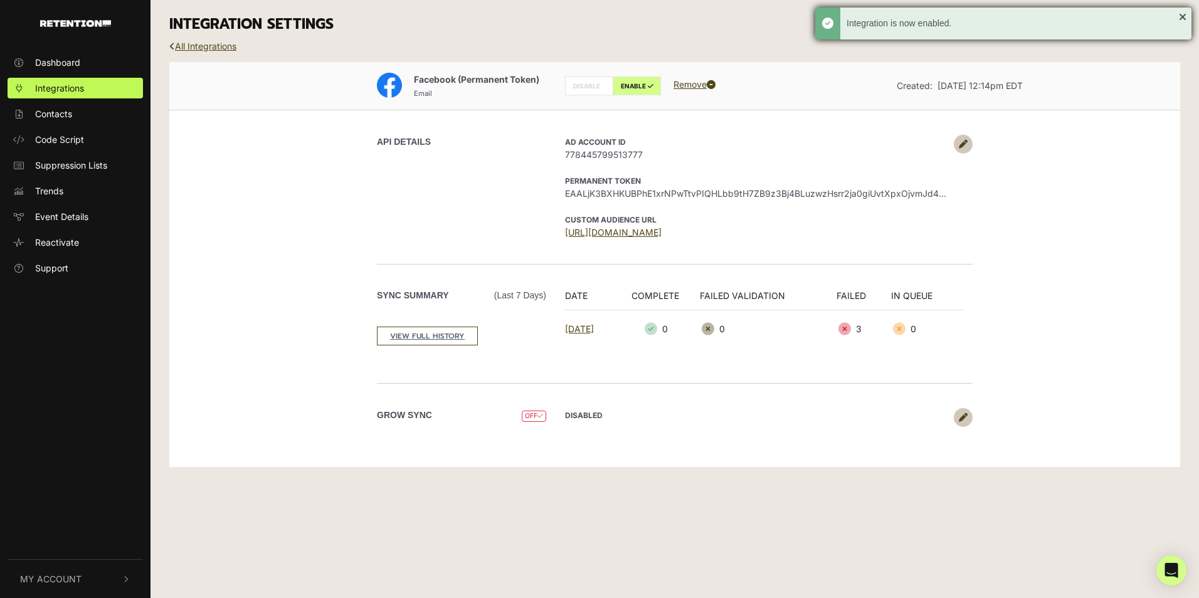
click at [913, 27] on div "Integration is now enabled." at bounding box center [1012, 23] width 332 height 13
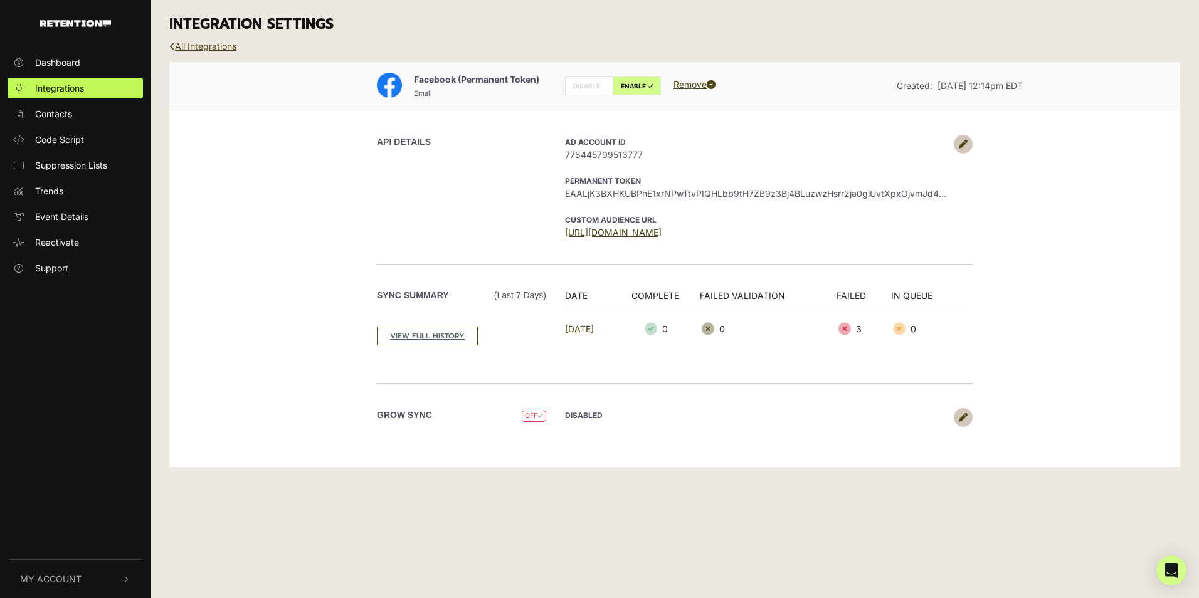
click at [616, 431] on div "Grow Sync OFF DISABLED Upload collected contacts? yes no Sync type Batch. Sync …" at bounding box center [674, 417] width 715 height 69
click at [205, 50] on link "All Integrations" at bounding box center [202, 46] width 67 height 11
